Goal: Task Accomplishment & Management: Use online tool/utility

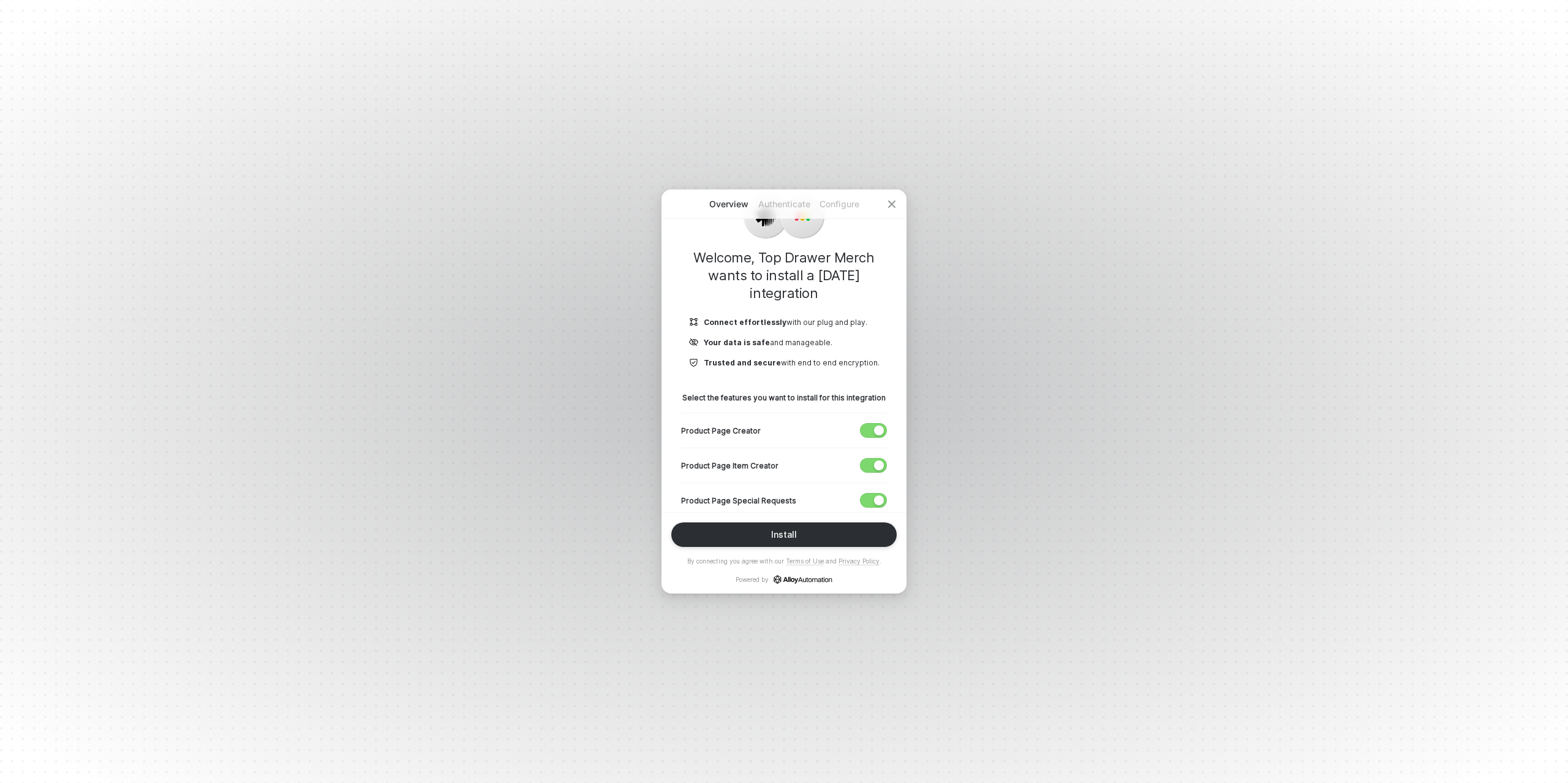
scroll to position [50, 0]
click at [874, 426] on div "button" at bounding box center [879, 429] width 10 height 10
click at [874, 455] on div "Product Page Item Creator" at bounding box center [784, 463] width 206 height 35
click at [873, 462] on span "button" at bounding box center [870, 464] width 20 height 13
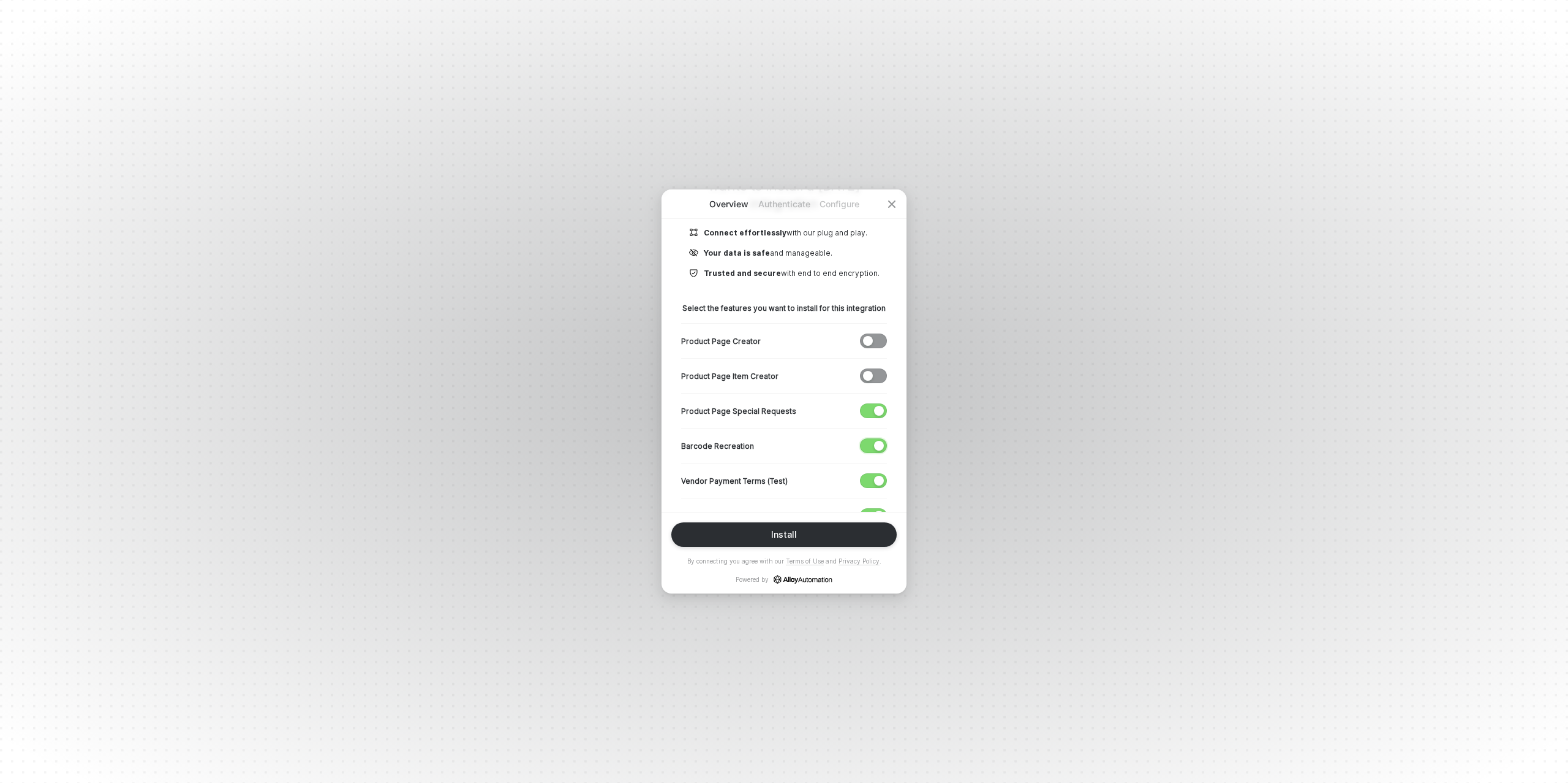
click at [868, 441] on span "button" at bounding box center [870, 446] width 20 height 13
click at [873, 475] on span "button" at bounding box center [870, 480] width 20 height 13
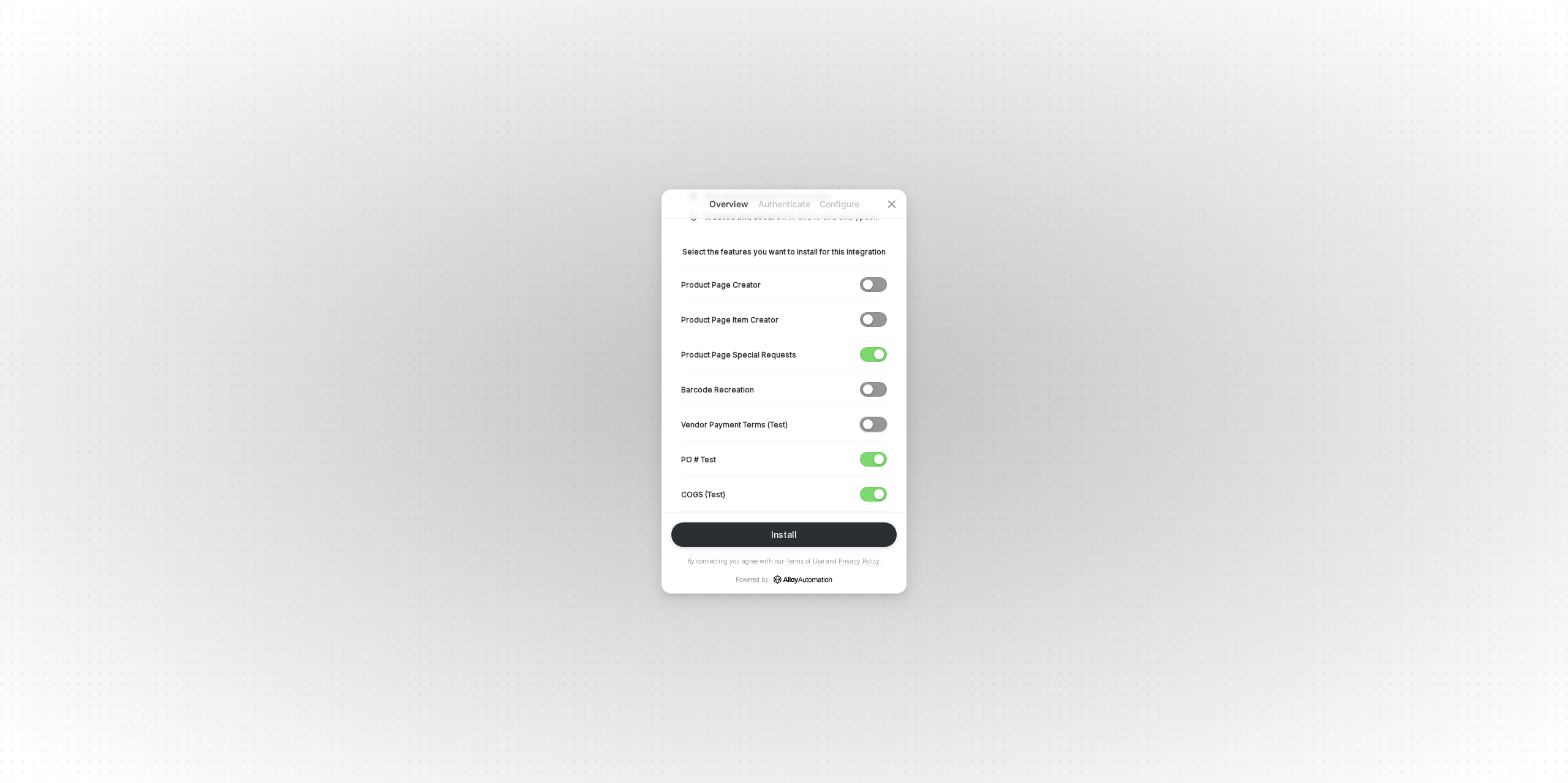
scroll to position [211, 0]
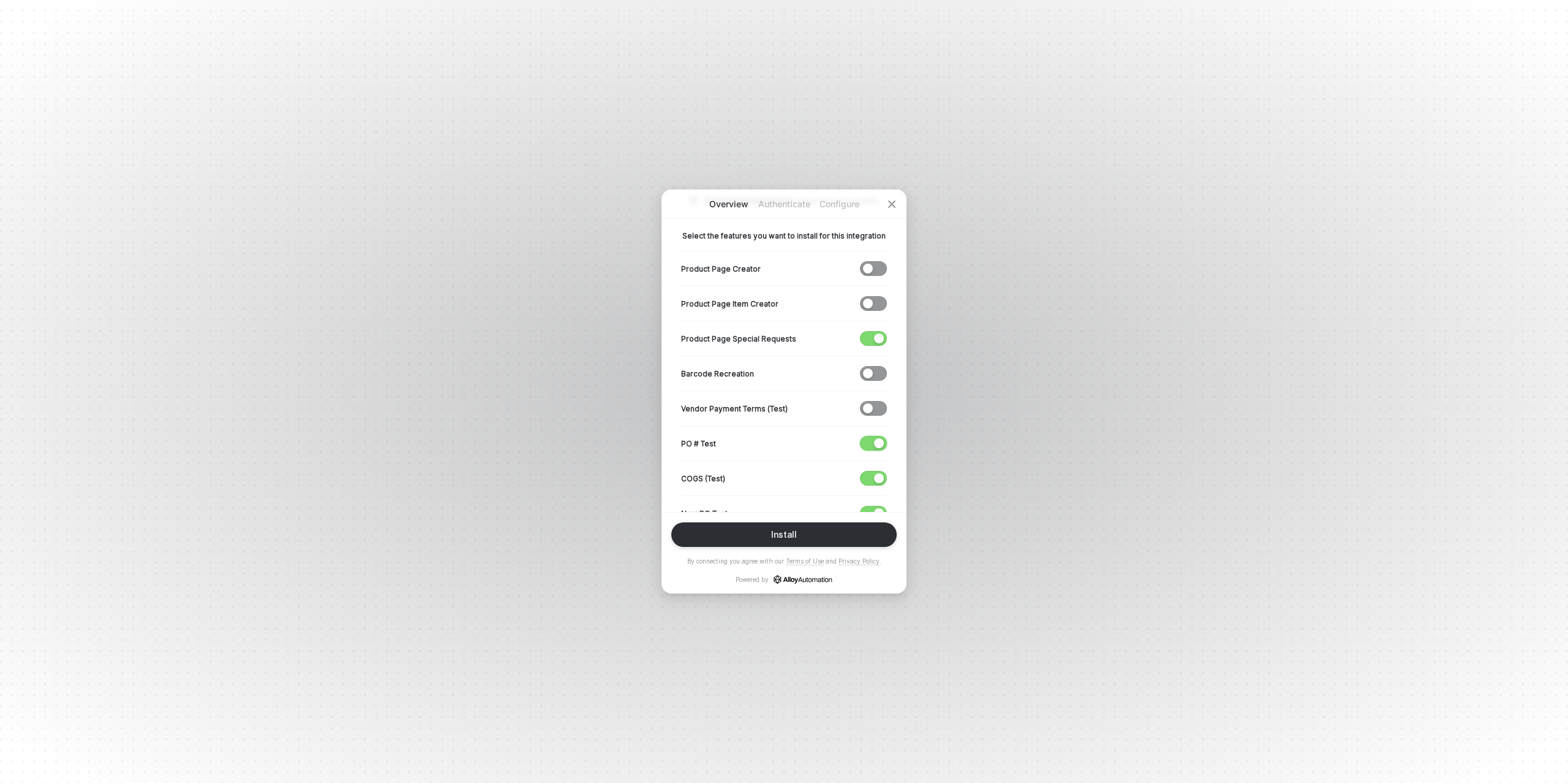
click at [874, 442] on div "button" at bounding box center [879, 443] width 10 height 10
click at [872, 475] on span "button" at bounding box center [870, 478] width 20 height 13
click at [874, 440] on div "button" at bounding box center [879, 441] width 10 height 10
drag, startPoint x: 874, startPoint y: 471, endPoint x: 874, endPoint y: 480, distance: 9.0
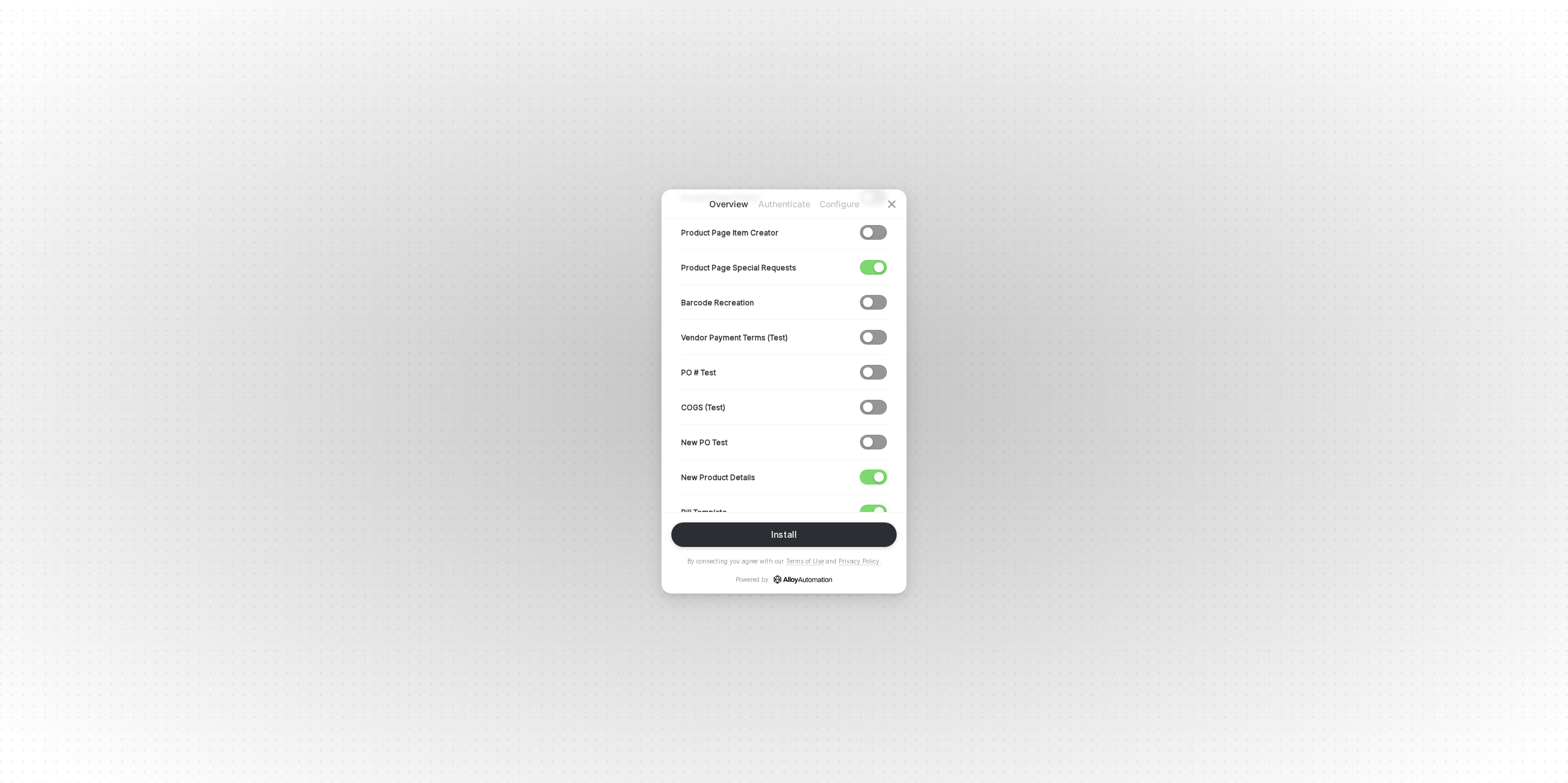
click at [874, 472] on div "button" at bounding box center [879, 477] width 10 height 10
click at [876, 507] on div "button" at bounding box center [879, 512] width 10 height 10
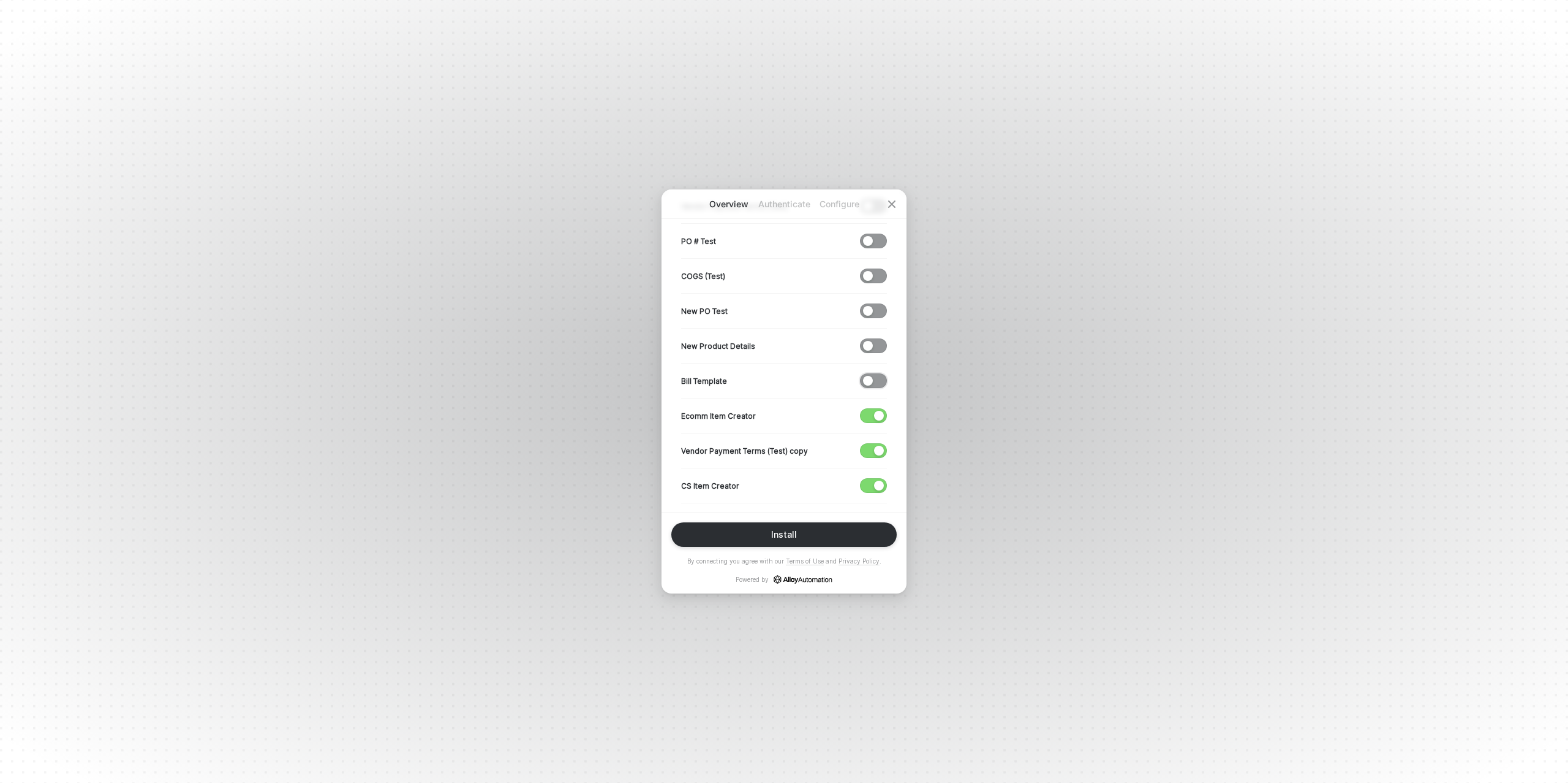
scroll to position [430, 0]
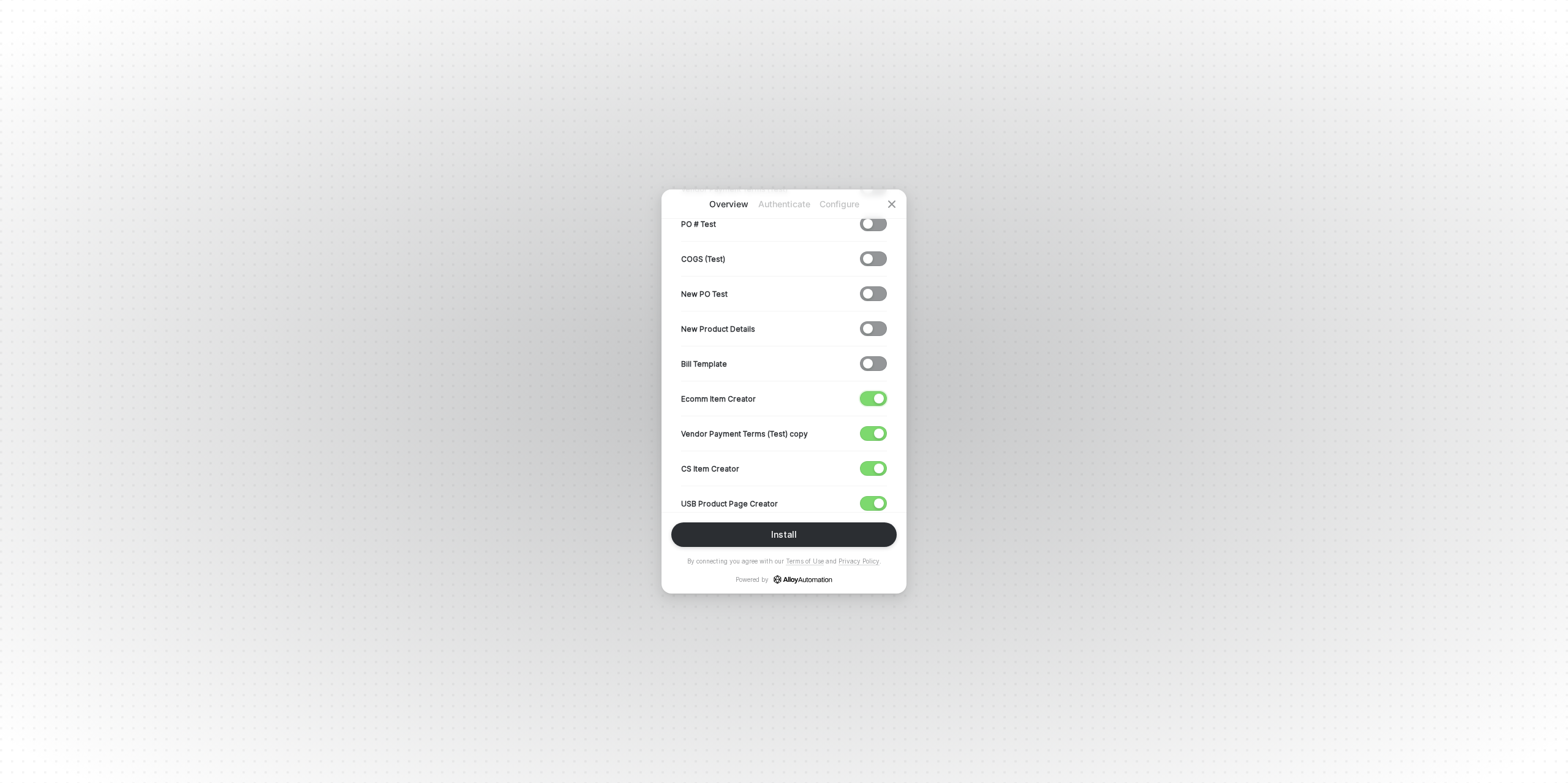
click at [870, 394] on span "button" at bounding box center [870, 398] width 20 height 13
drag, startPoint x: 871, startPoint y: 426, endPoint x: 871, endPoint y: 435, distance: 9.0
click at [871, 426] on span "button" at bounding box center [870, 433] width 20 height 13
click at [871, 461] on span "button" at bounding box center [870, 468] width 20 height 13
drag, startPoint x: 874, startPoint y: 495, endPoint x: 825, endPoint y: 435, distance: 77.5
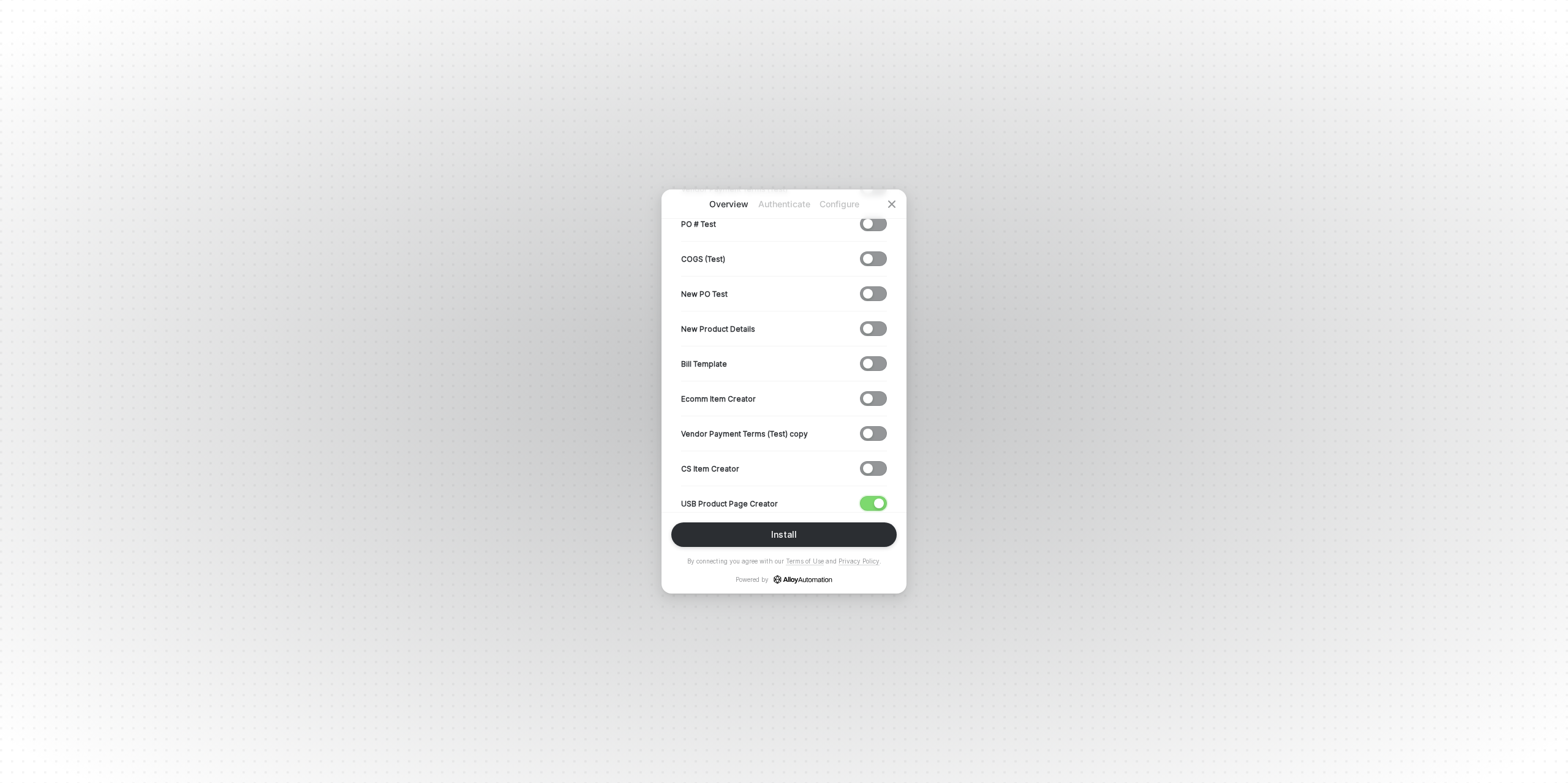
click at [873, 496] on button "button" at bounding box center [874, 503] width 27 height 15
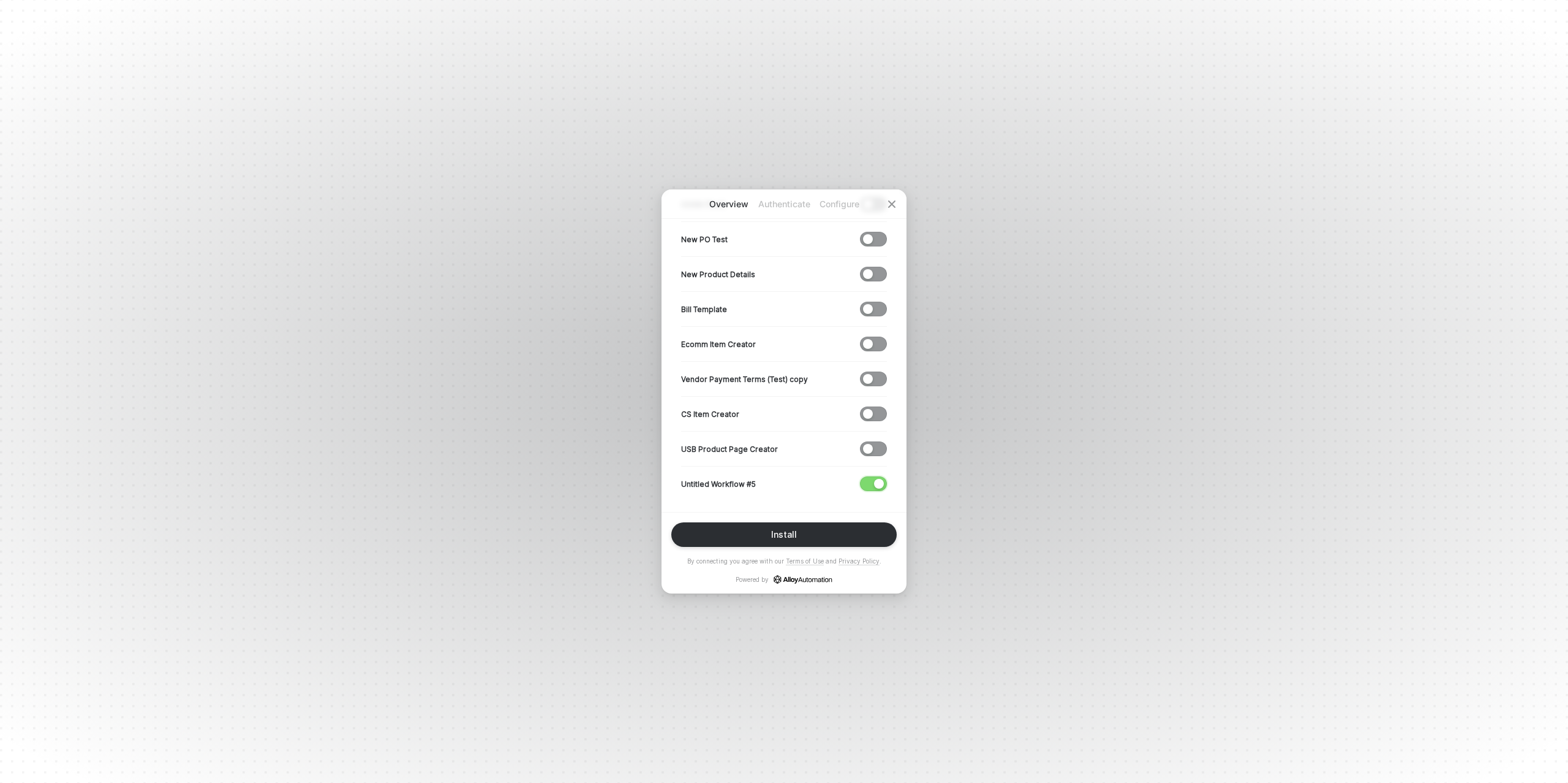
click at [872, 478] on span "button" at bounding box center [870, 483] width 20 height 13
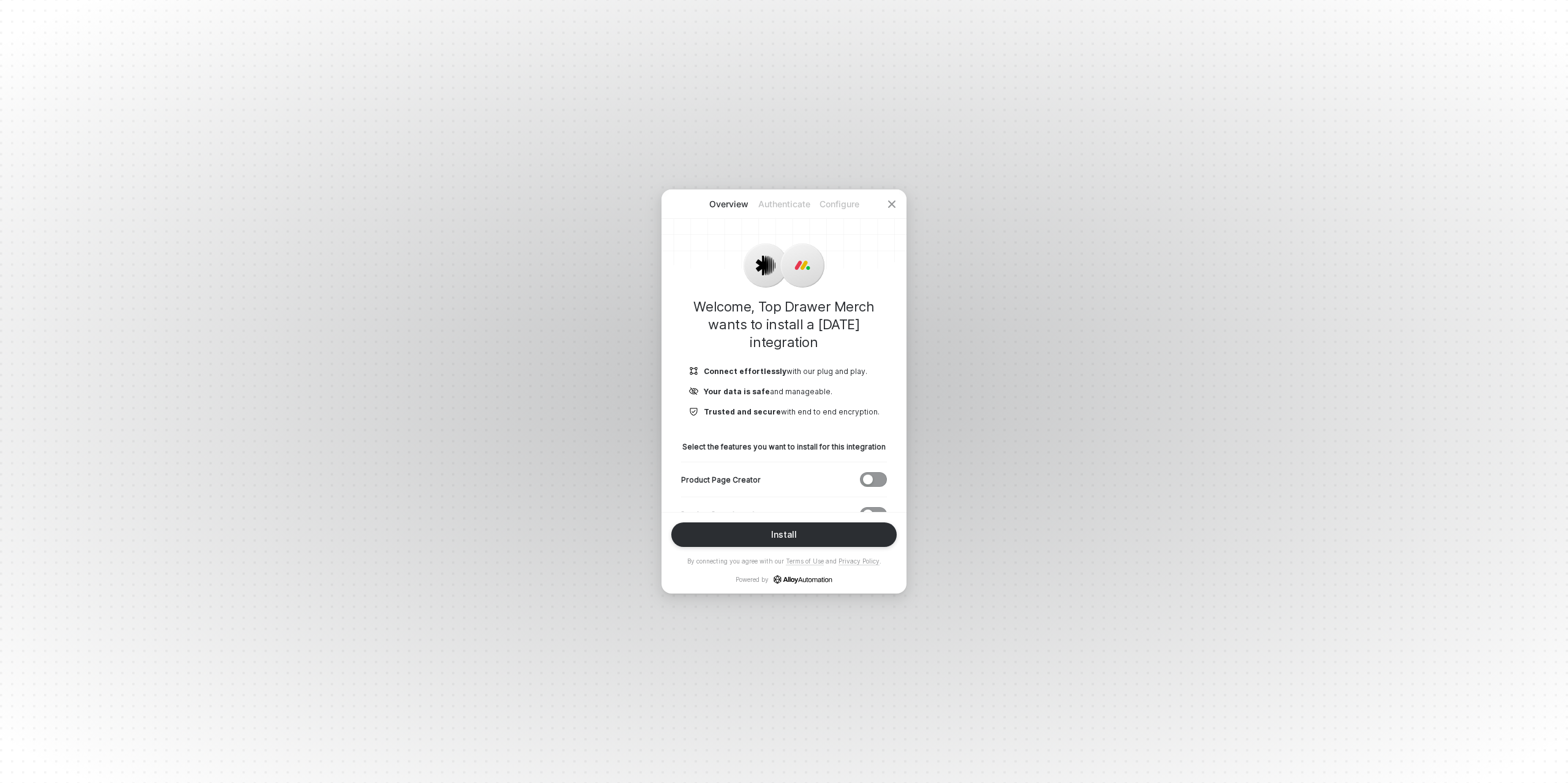
scroll to position [165, 0]
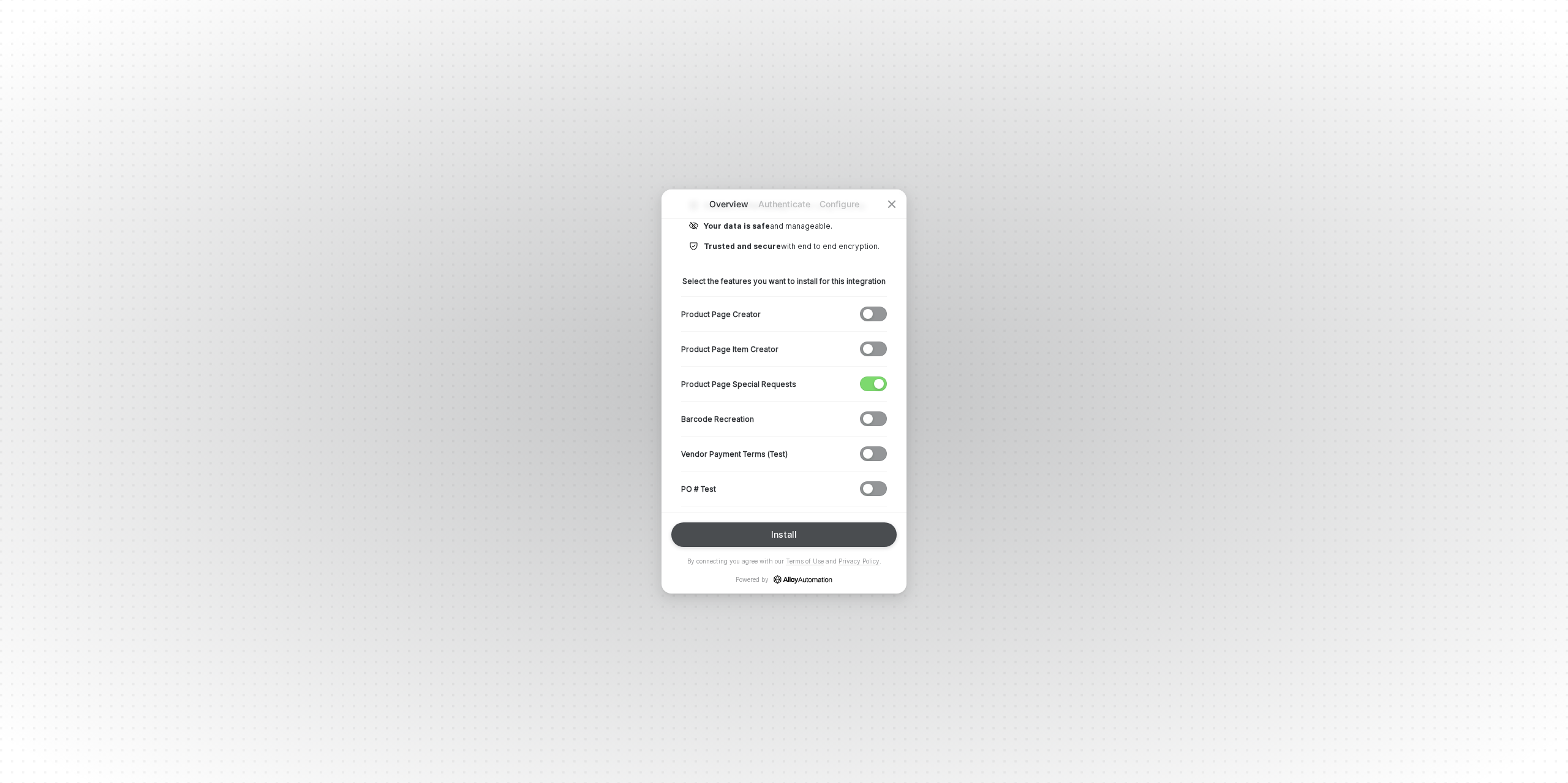
click at [803, 541] on button "Install" at bounding box center [784, 534] width 225 height 24
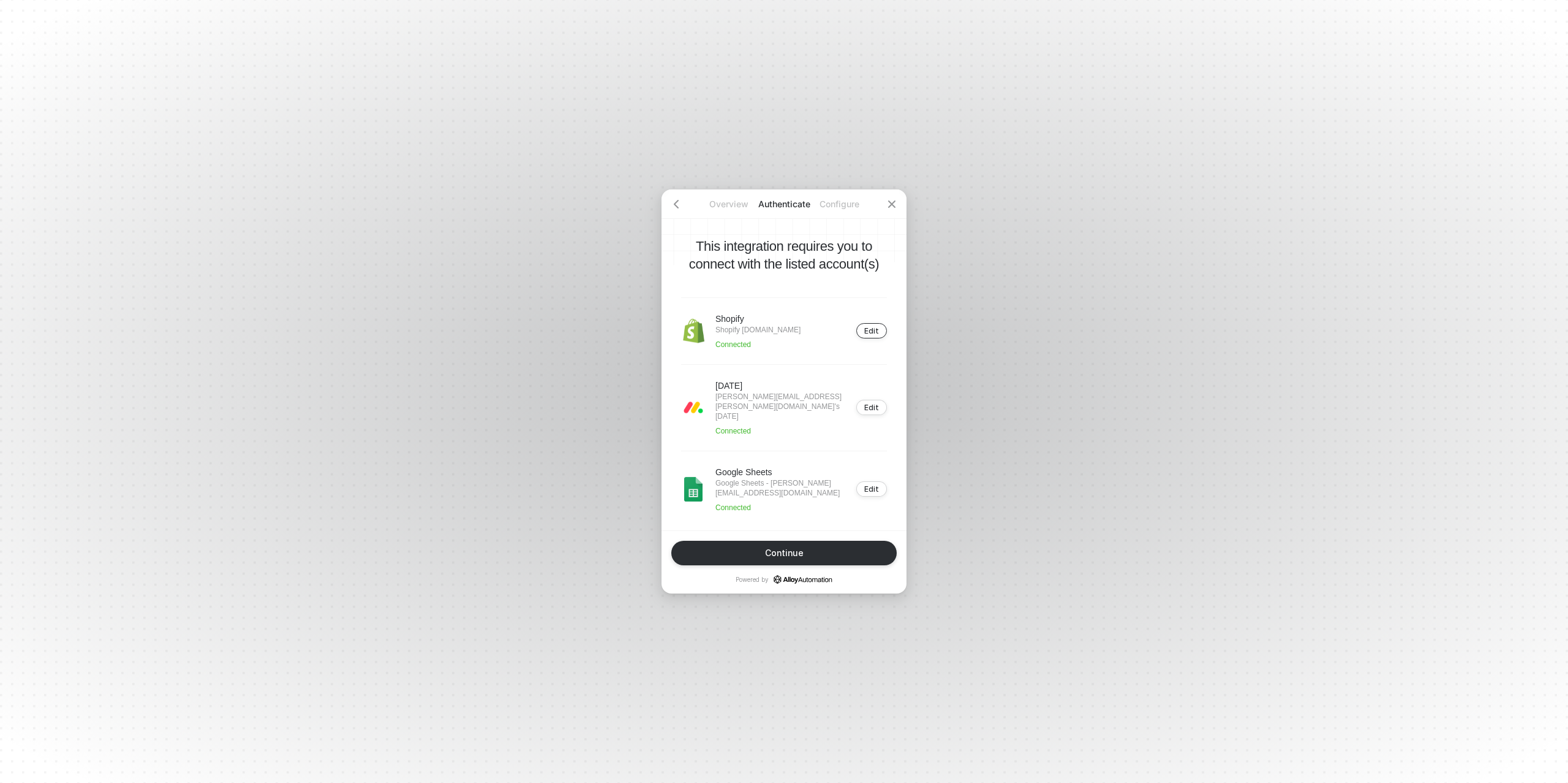
click at [871, 335] on div "Edit" at bounding box center [871, 331] width 15 height 9
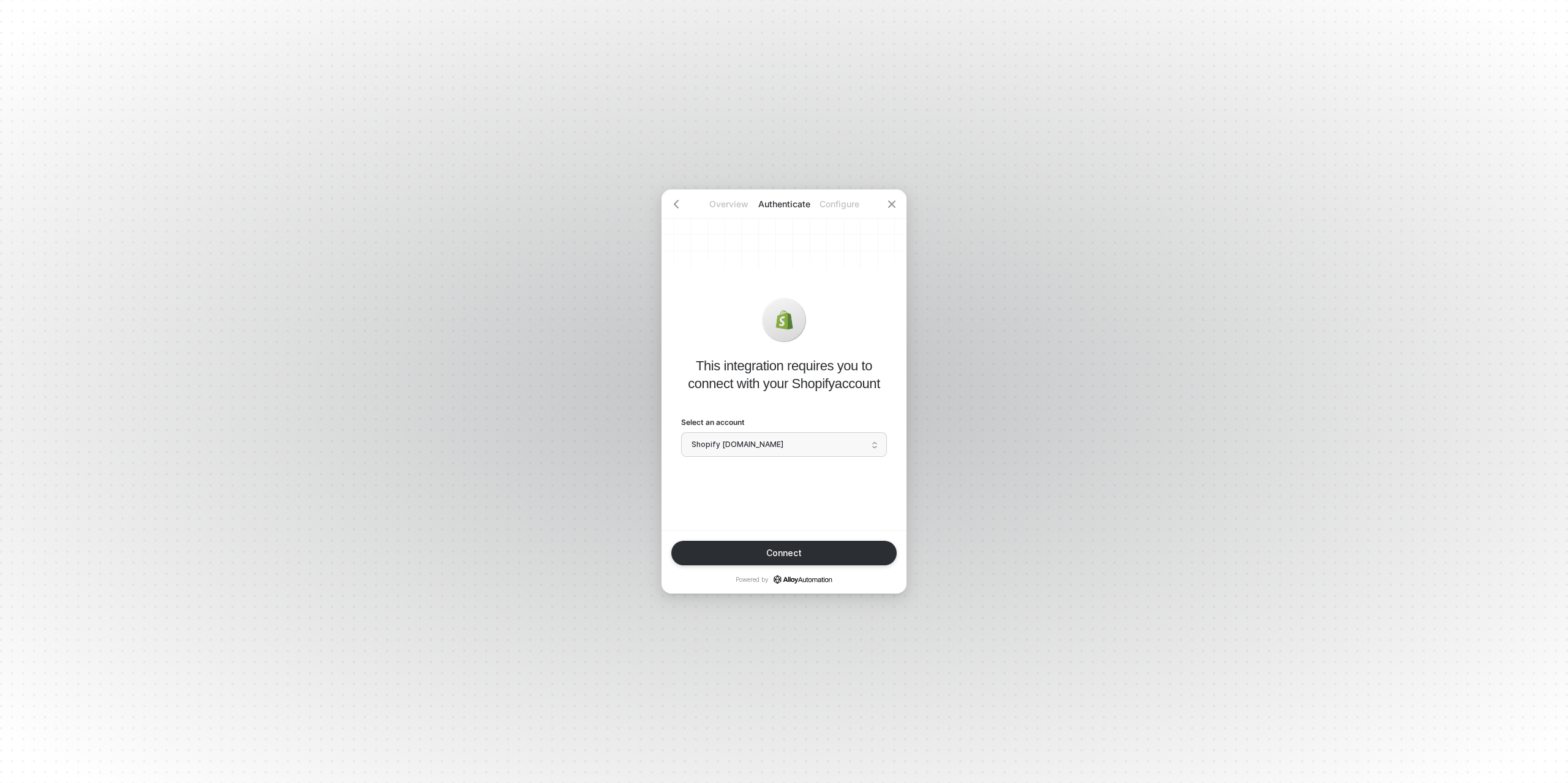
click at [794, 447] on span "Shopify [DOMAIN_NAME]" at bounding box center [784, 444] width 185 height 19
click at [740, 496] on div "Add a new account" at bounding box center [784, 492] width 190 height 12
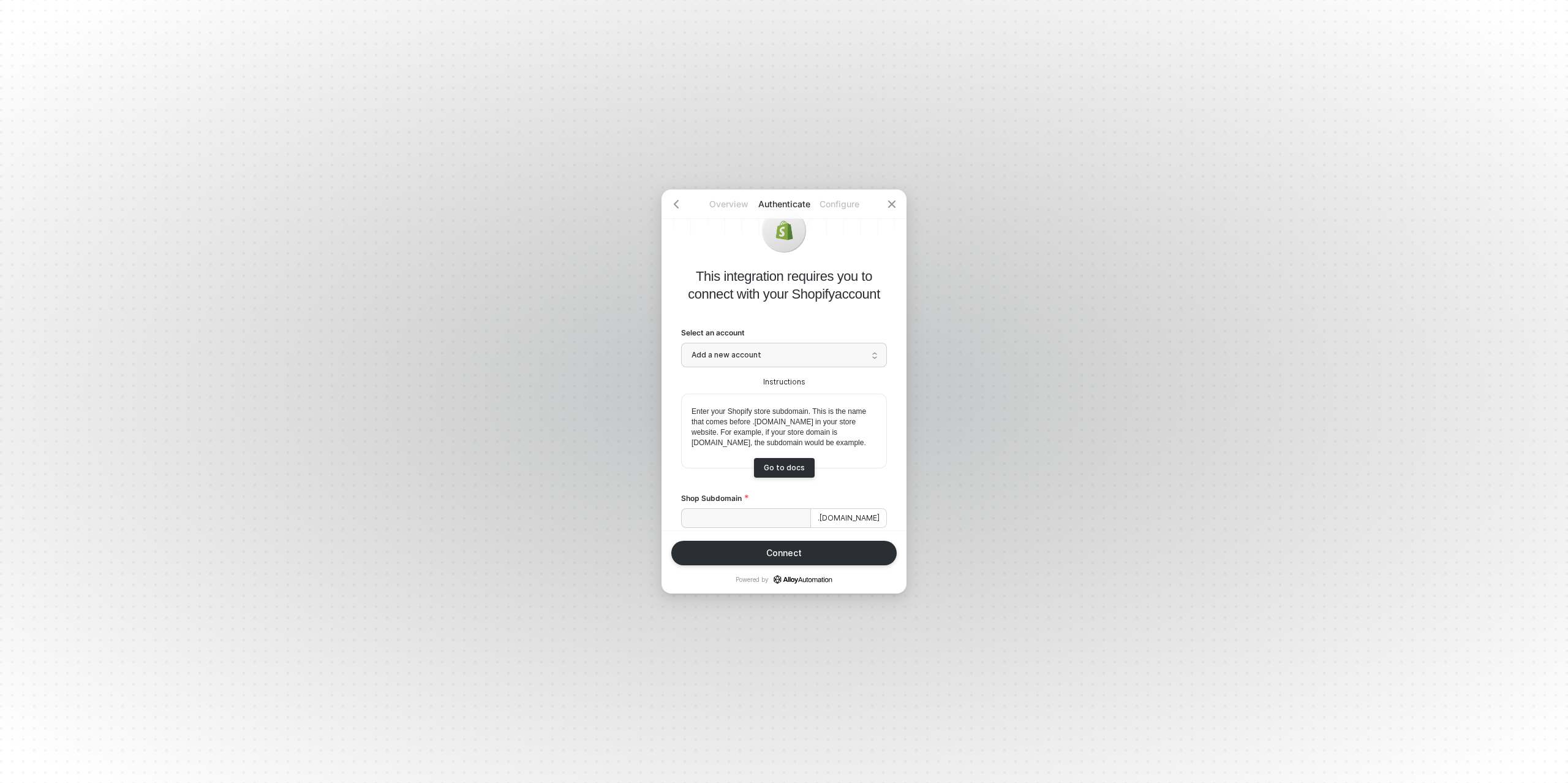
scroll to position [56, 0]
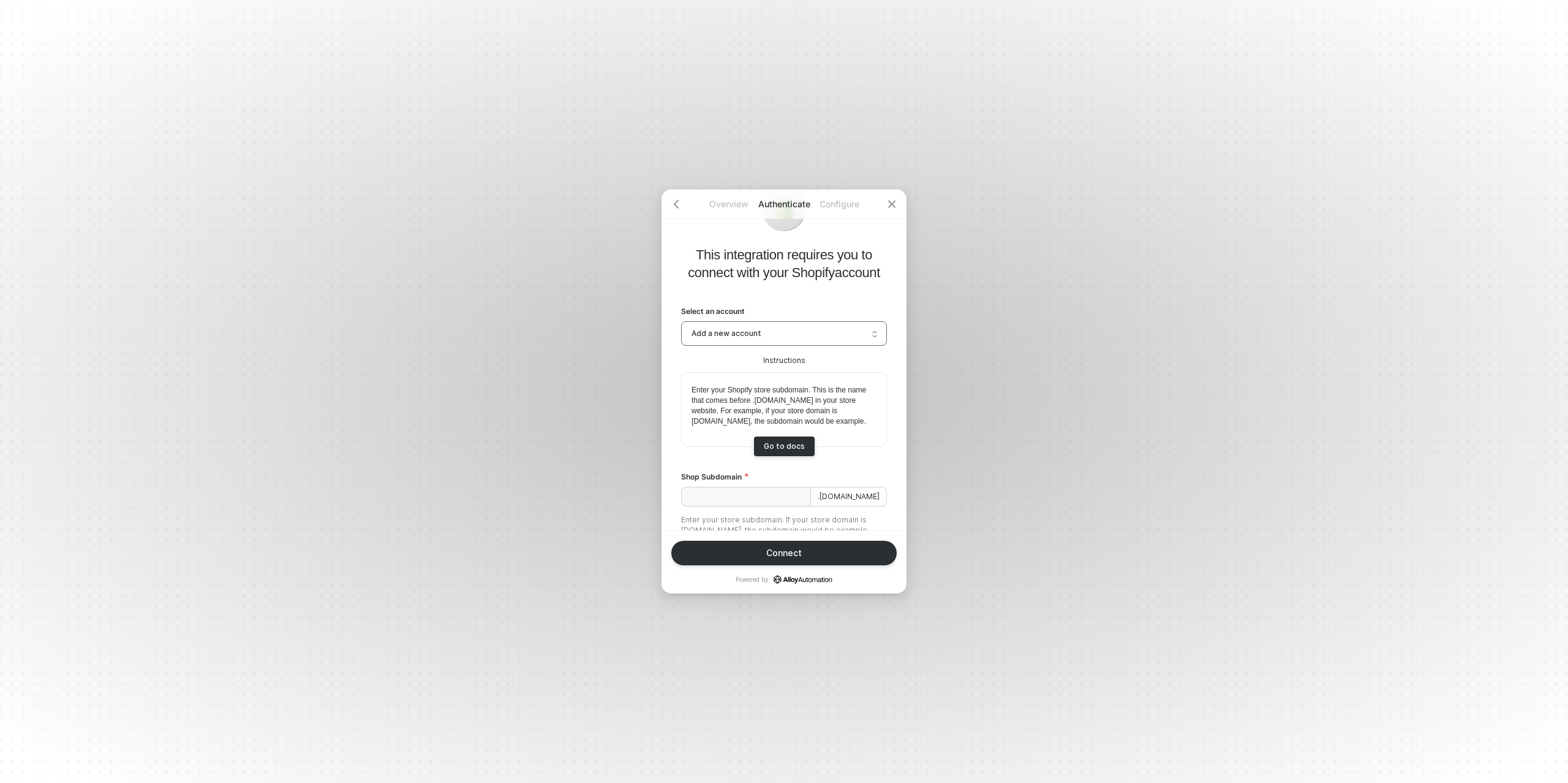
click at [758, 331] on span "Add a new account" at bounding box center [784, 333] width 185 height 19
click at [766, 360] on div "Shopify [DOMAIN_NAME]" at bounding box center [784, 360] width 190 height 12
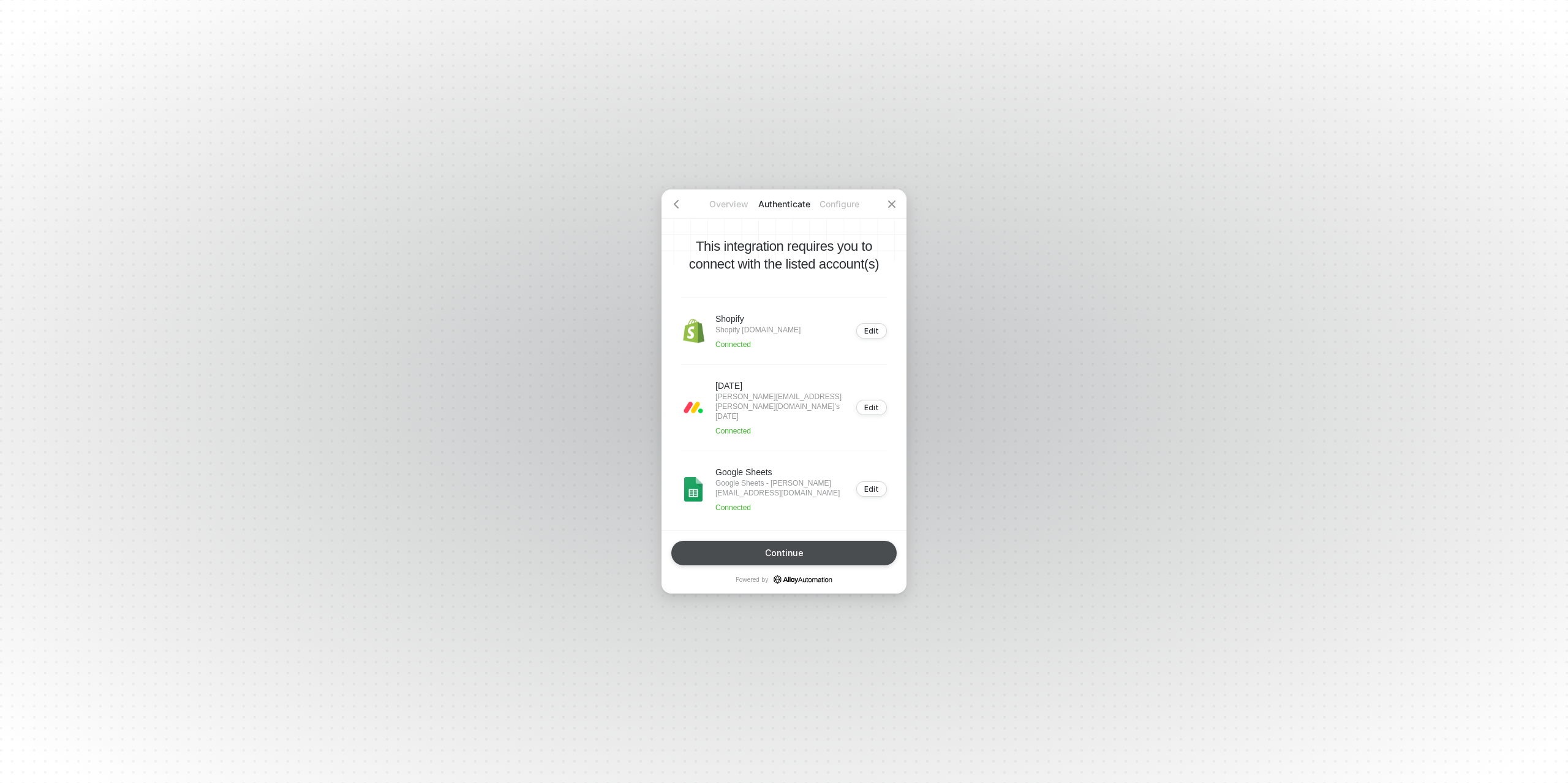
click at [788, 549] on div "Continue" at bounding box center [784, 552] width 39 height 10
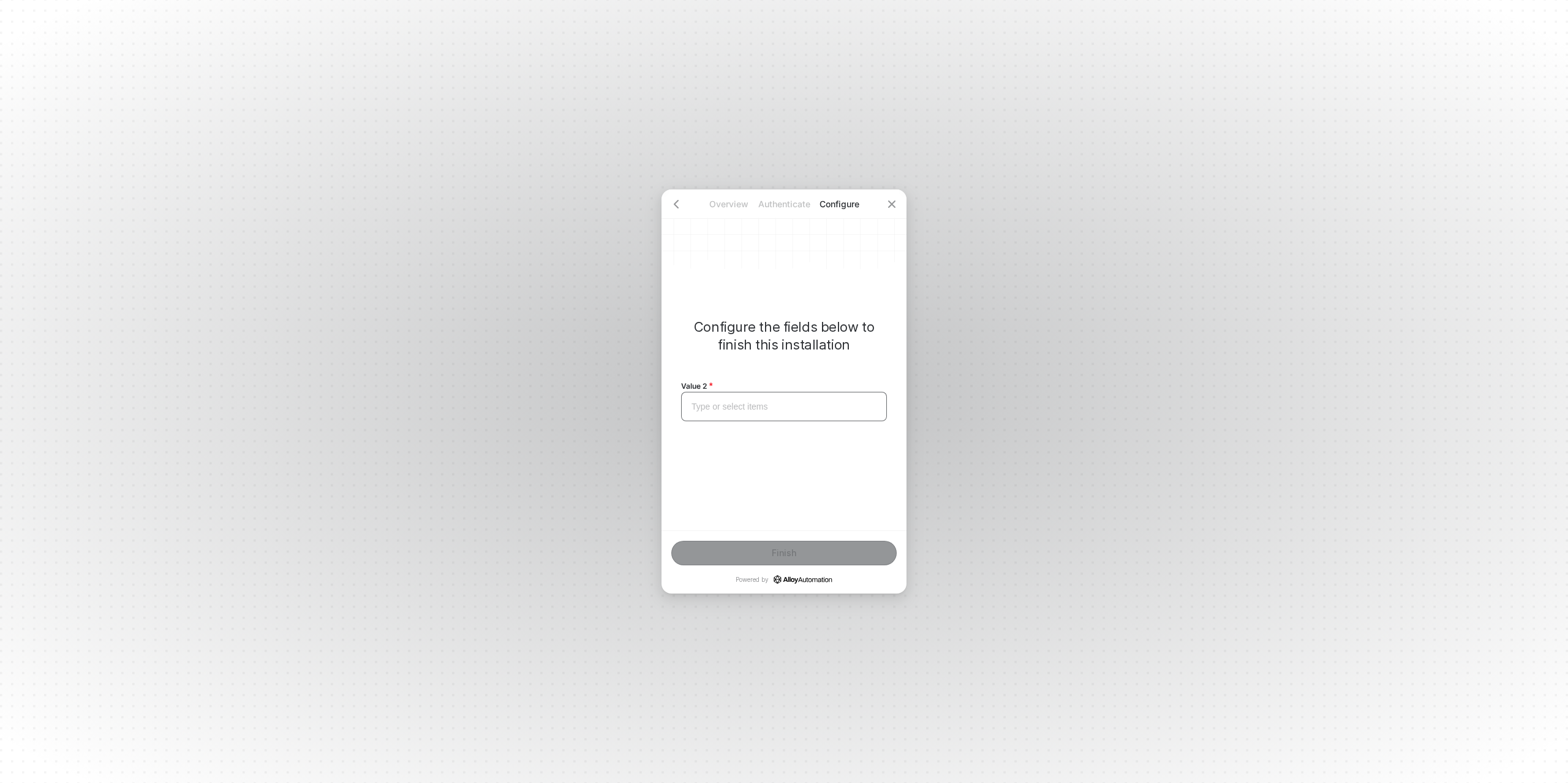
click at [756, 405] on div "Type or select items ﻿" at bounding box center [784, 406] width 185 height 10
click at [783, 553] on div "Finish" at bounding box center [784, 552] width 24 height 10
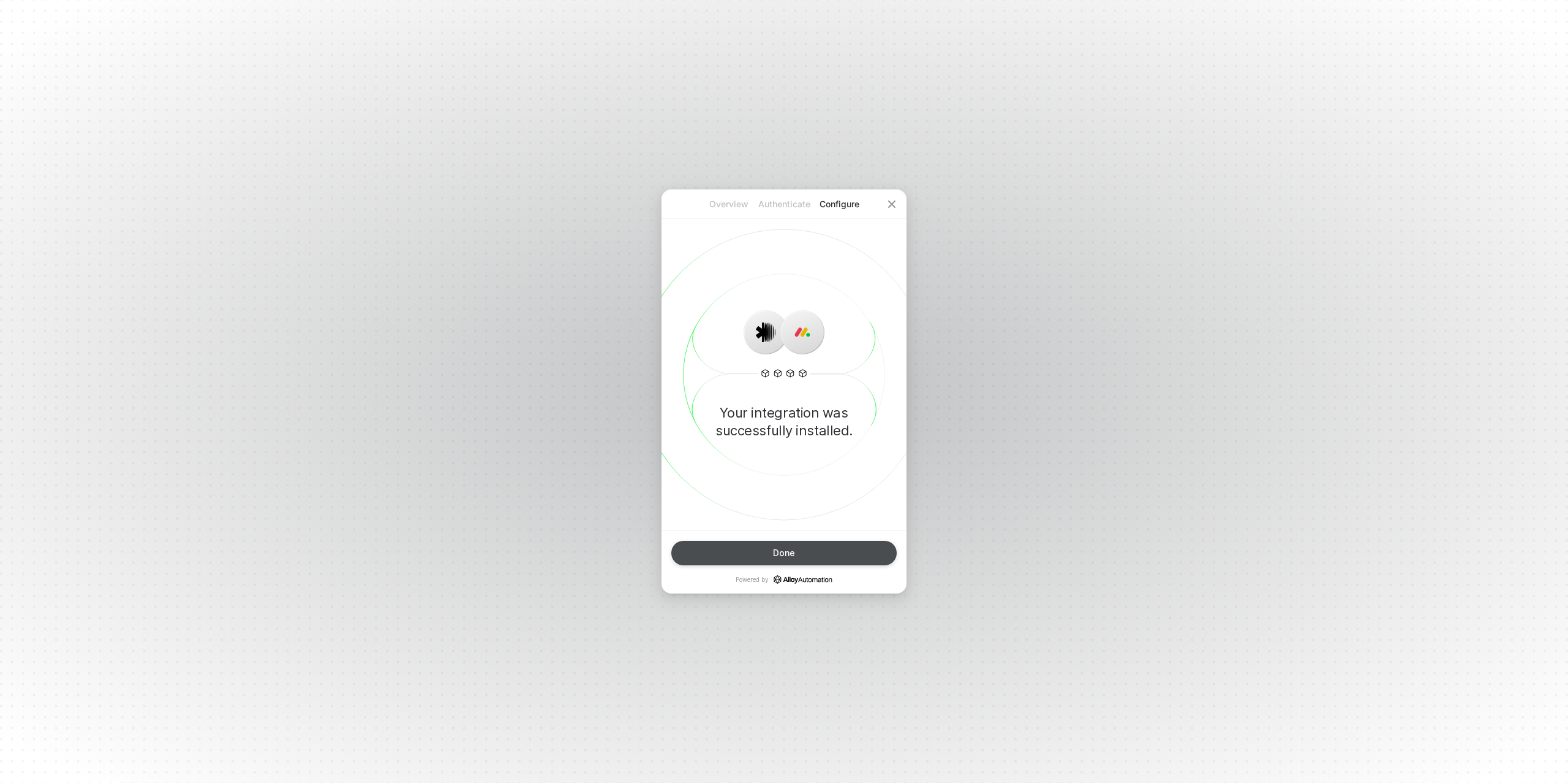
click at [786, 553] on div "Done" at bounding box center [784, 552] width 22 height 10
